Goal: Task Accomplishment & Management: Use online tool/utility

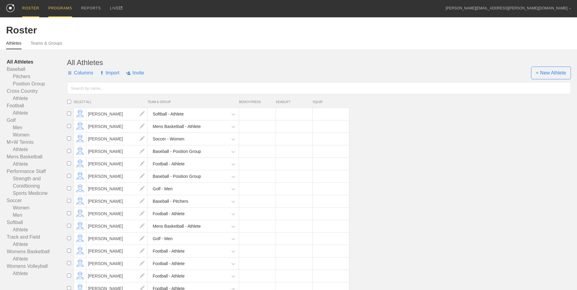
click at [53, 9] on div "PROGRAMS" at bounding box center [60, 8] width 24 height 17
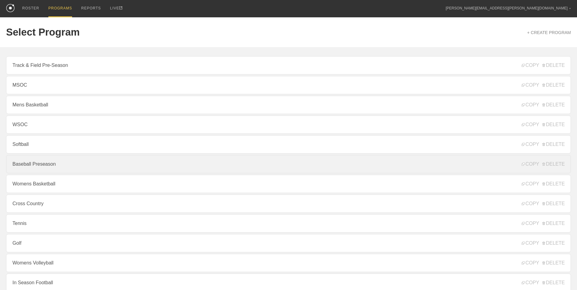
click at [70, 169] on link "Baseball Preseason" at bounding box center [288, 164] width 565 height 18
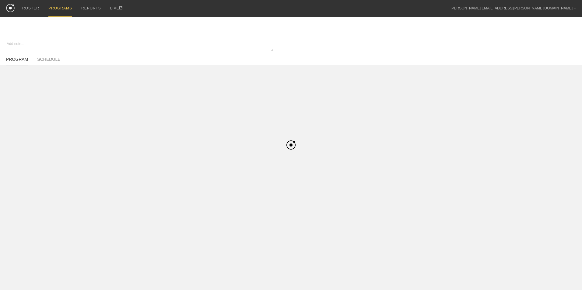
type textarea "x"
type input "Baseball Preseason"
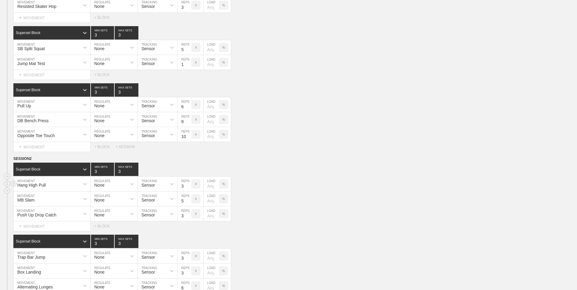
scroll to position [568, 0]
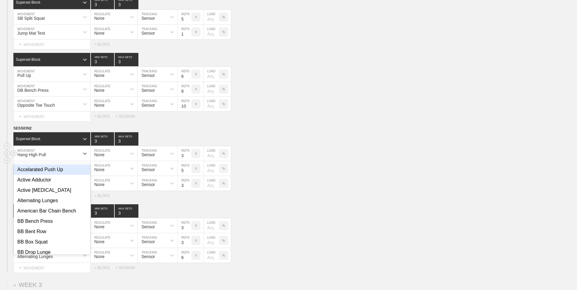
click at [53, 156] on div "Hang High Pull" at bounding box center [47, 154] width 66 height 10
click at [66, 157] on div "Hang High Pull" at bounding box center [47, 154] width 66 height 10
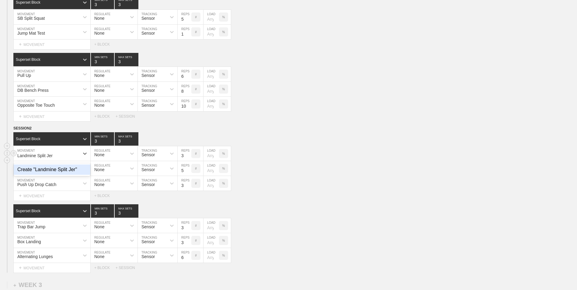
type input "Landmine Split Jerk"
click at [65, 171] on div "Create "Landmine Split Jerk"" at bounding box center [52, 170] width 77 height 10
click at [12, 256] on circle at bounding box center [13, 255] width 7 height 7
click at [28, 267] on div "DELETE" at bounding box center [42, 268] width 49 height 9
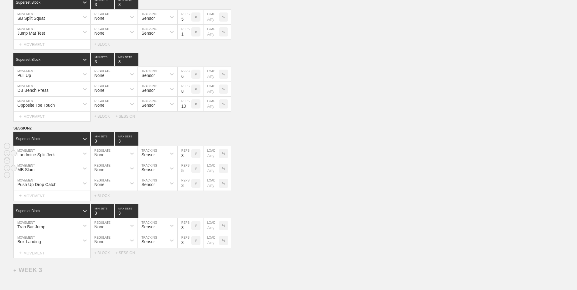
click at [47, 172] on div "MB Slam" at bounding box center [47, 168] width 66 height 10
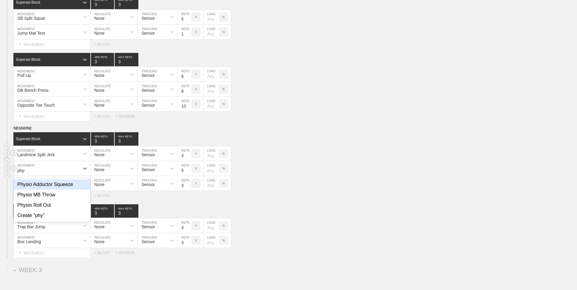
type input "physi"
click at [57, 200] on div "Physio MB Throw" at bounding box center [52, 195] width 77 height 10
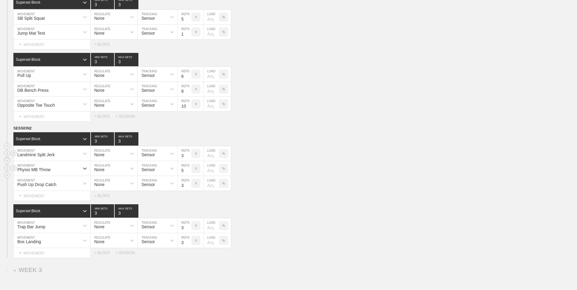
click at [272, 201] on div "Select... MOVEMENT + MOVEMENT + BLOCK" at bounding box center [288, 196] width 577 height 10
click at [103, 255] on div "+ BLOCK" at bounding box center [104, 253] width 21 height 4
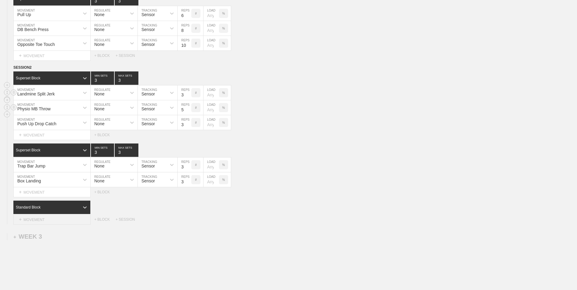
click at [67, 224] on div "+ MOVEMENT" at bounding box center [51, 220] width 77 height 10
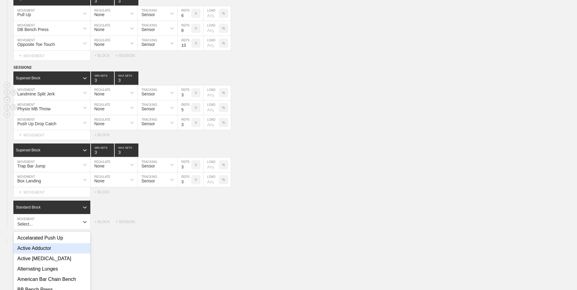
scroll to position [665, 0]
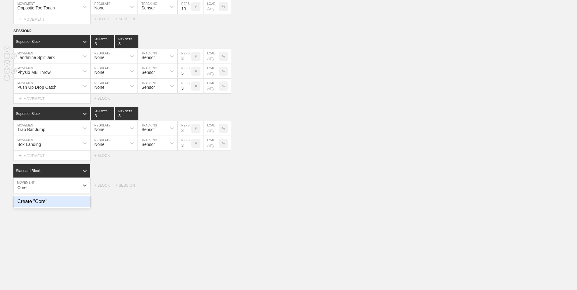
click at [65, 206] on div "Create "Core"" at bounding box center [52, 202] width 77 height 10
type input "Core"
click at [208, 190] on input "7" at bounding box center [205, 185] width 14 height 15
click at [208, 190] on input "6" at bounding box center [205, 185] width 14 height 15
click at [208, 190] on input "5" at bounding box center [205, 185] width 14 height 15
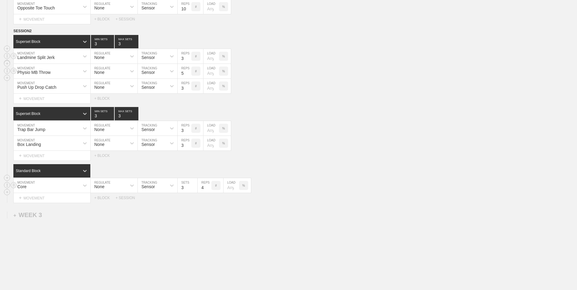
click at [208, 190] on input "4" at bounding box center [205, 185] width 14 height 15
click at [208, 190] on input "3" at bounding box center [205, 185] width 14 height 15
click at [208, 190] on input "2" at bounding box center [205, 185] width 14 height 15
click at [208, 190] on input "1" at bounding box center [205, 185] width 14 height 15
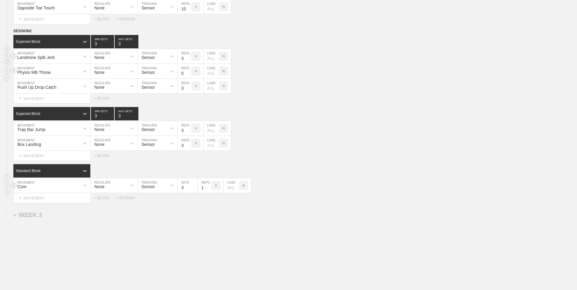
type input "1"
click at [208, 190] on input "1" at bounding box center [205, 185] width 14 height 15
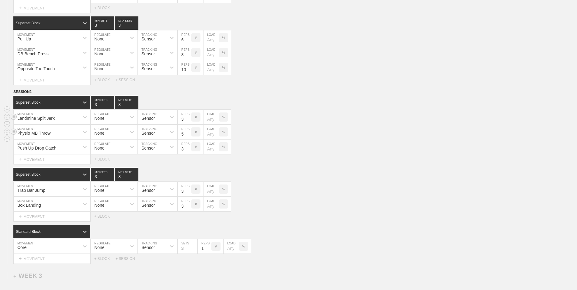
scroll to position [635, 0]
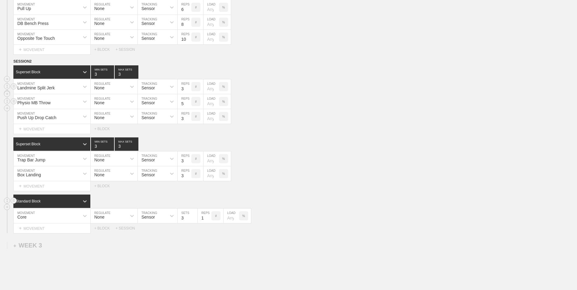
click at [322, 208] on div "Standard Block" at bounding box center [295, 201] width 564 height 13
type input "4"
click at [110, 73] on input "4" at bounding box center [102, 71] width 23 height 13
type input "4"
click at [135, 74] on input "4" at bounding box center [127, 71] width 24 height 13
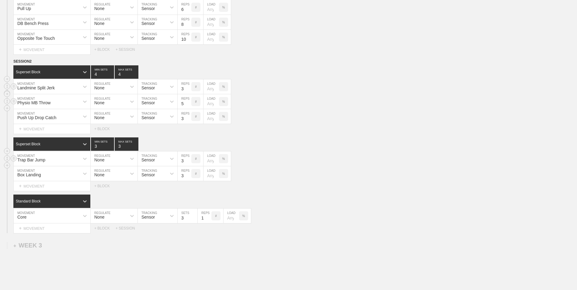
click at [272, 162] on div "Trap Bar Jump MOVEMENT None REGULATE Sensor TRACKING 3 REPS # LOAD %" at bounding box center [288, 159] width 577 height 15
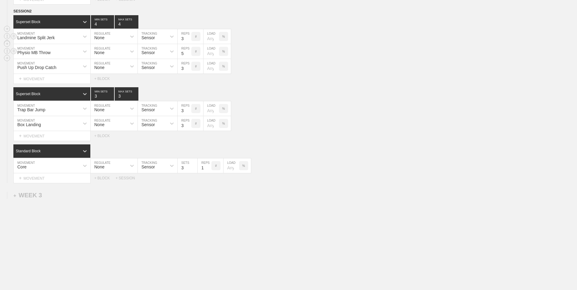
scroll to position [626, 0]
